Goal: Communication & Community: Participate in discussion

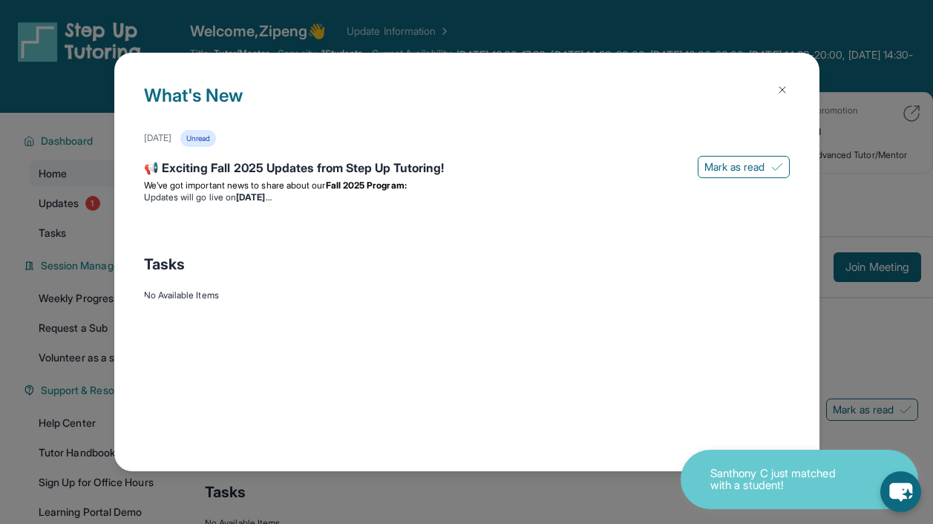
click at [783, 84] on img at bounding box center [782, 90] width 12 height 12
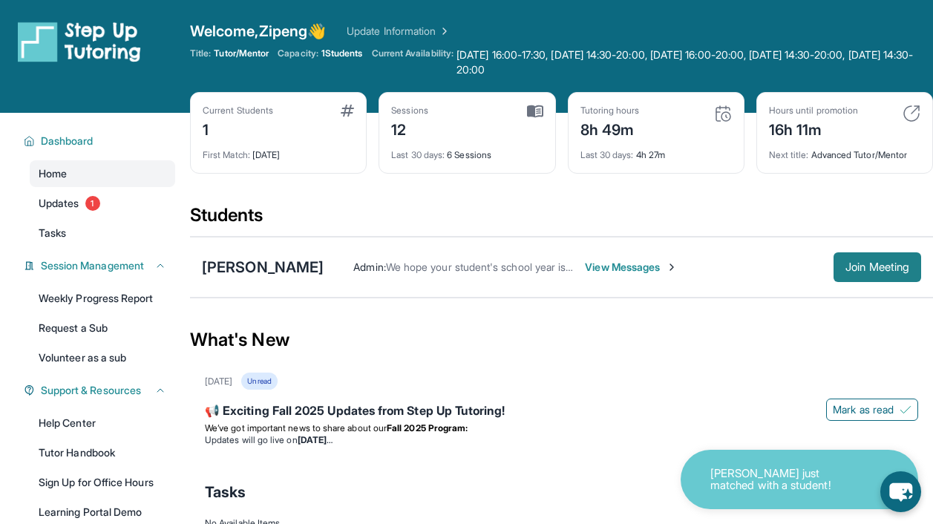
click at [858, 257] on button "Join Meeting" at bounding box center [877, 267] width 88 height 30
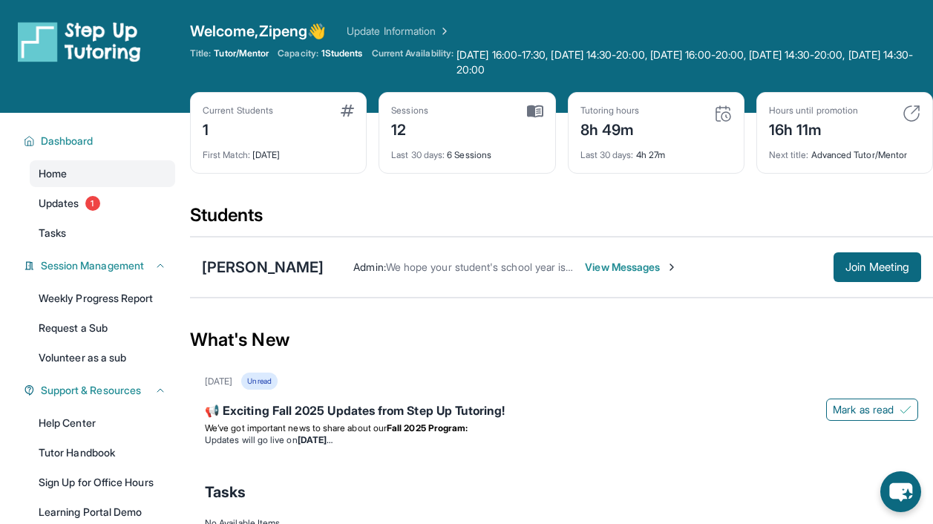
click at [633, 271] on span "View Messages" at bounding box center [631, 267] width 93 height 15
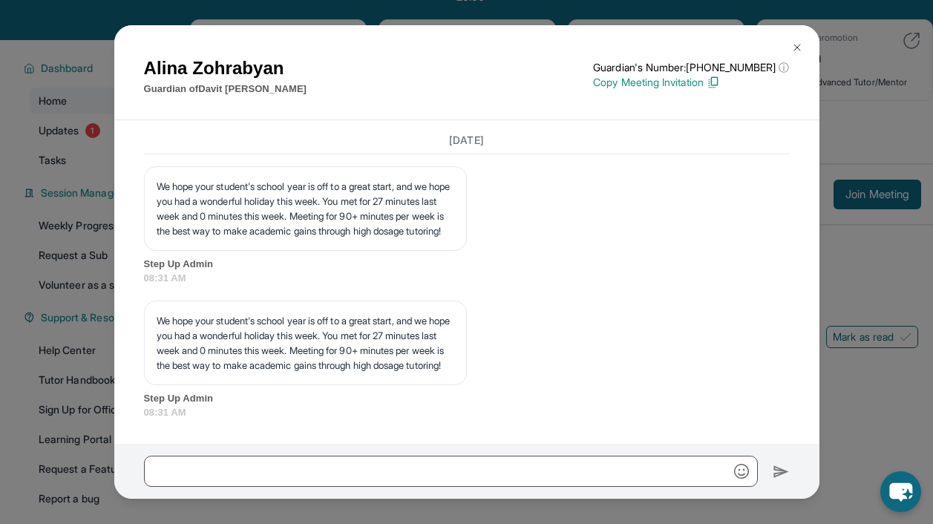
scroll to position [74, 0]
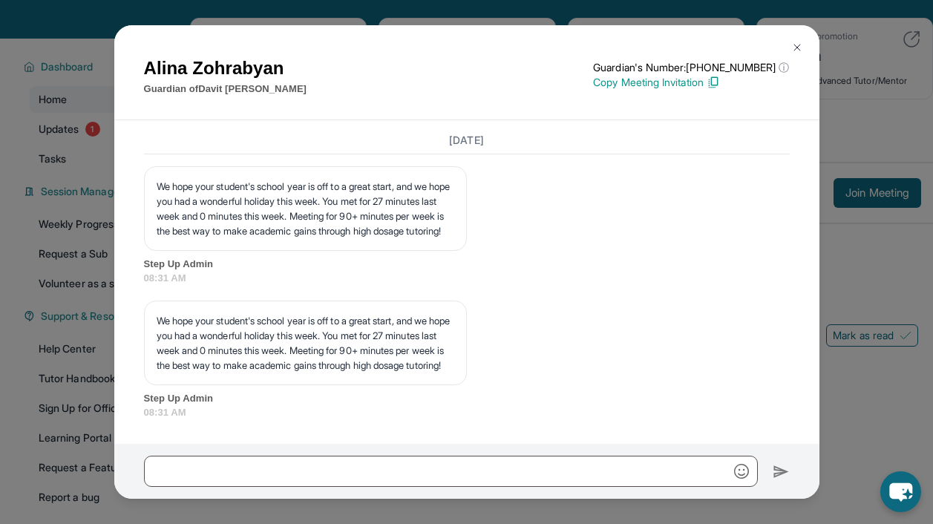
click at [798, 33] on button at bounding box center [797, 48] width 30 height 30
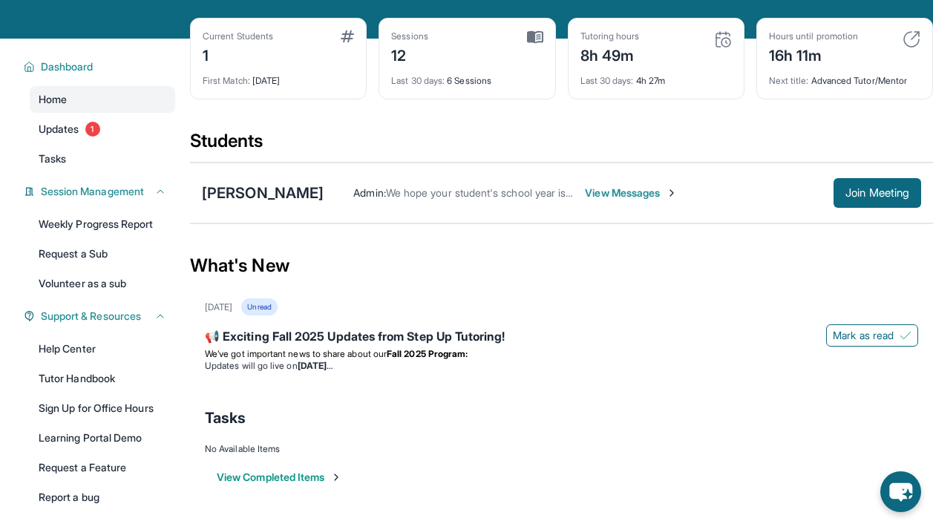
click at [625, 197] on span "View Messages" at bounding box center [631, 192] width 93 height 15
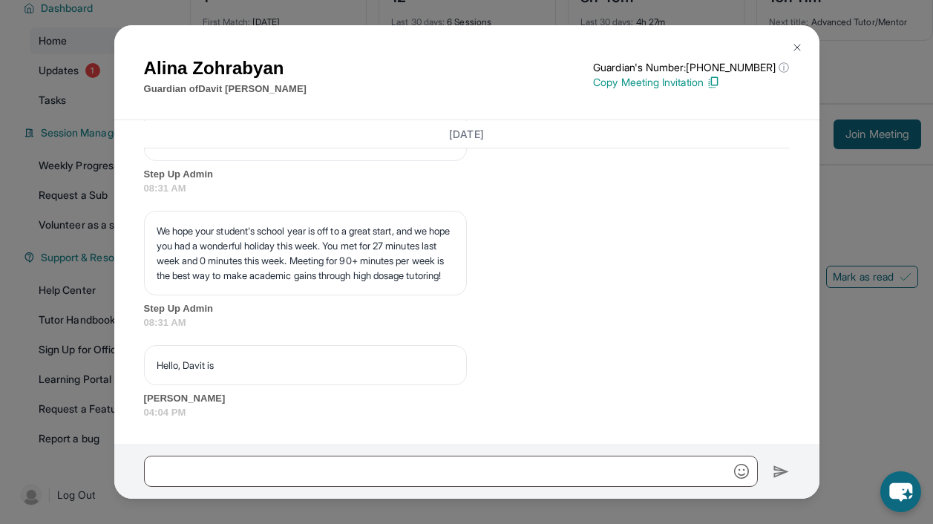
scroll to position [135, 0]
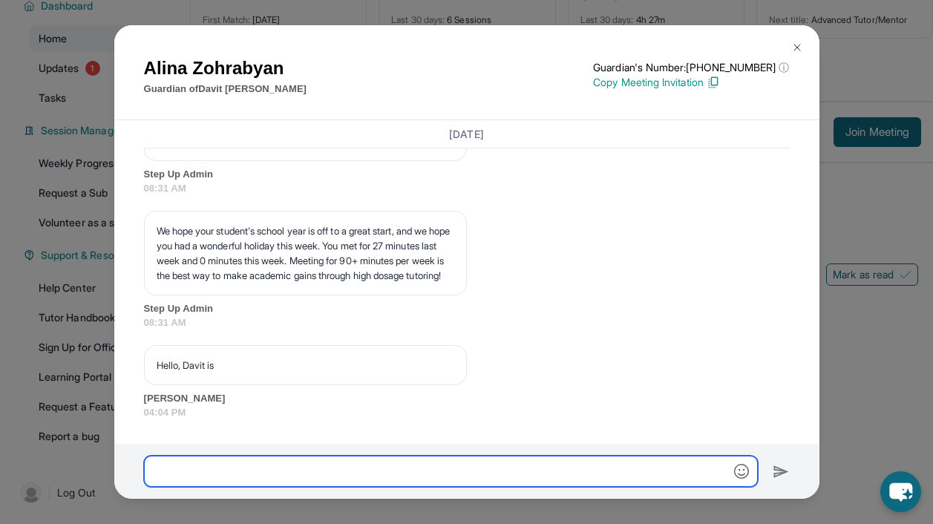
click at [274, 473] on input "text" at bounding box center [451, 471] width 614 height 31
type input "*********"
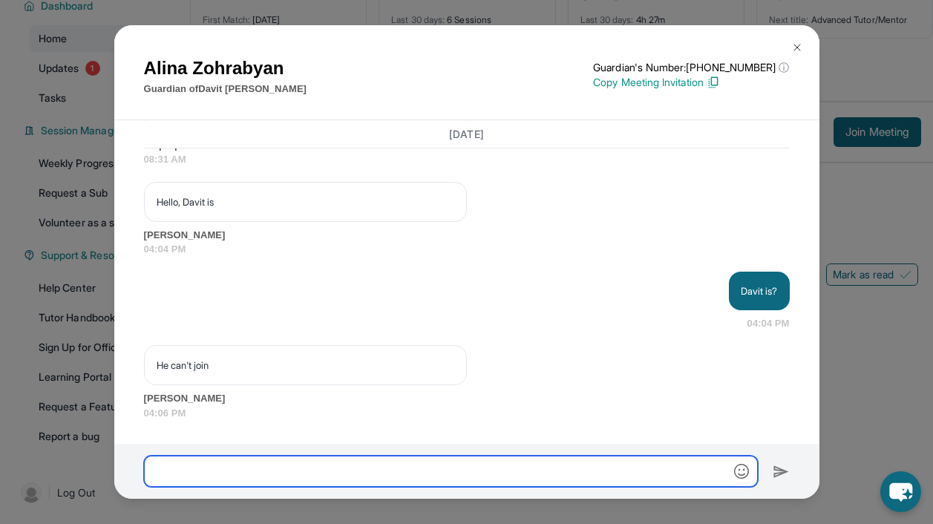
scroll to position [10147, 0]
click at [326, 462] on input "text" at bounding box center [451, 471] width 614 height 31
type input "**********"
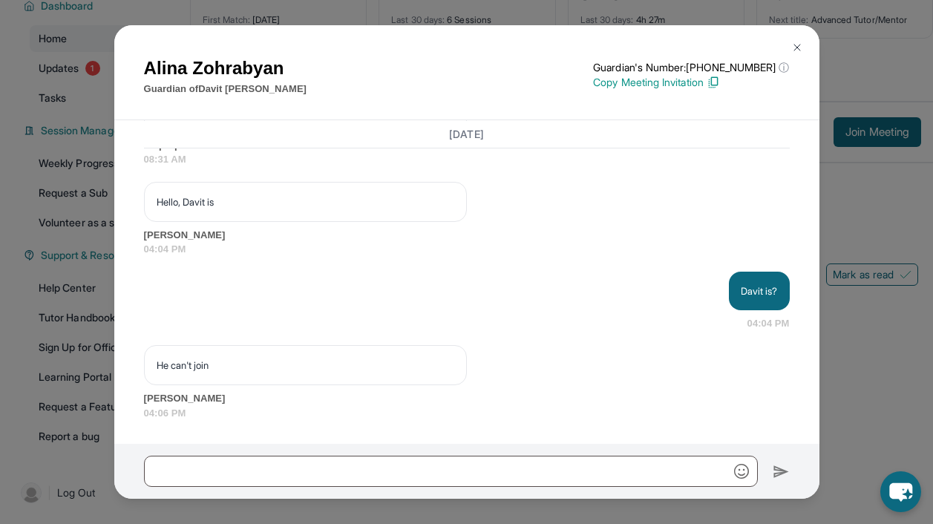
click at [798, 45] on img at bounding box center [797, 48] width 12 height 12
